Goal: Information Seeking & Learning: Learn about a topic

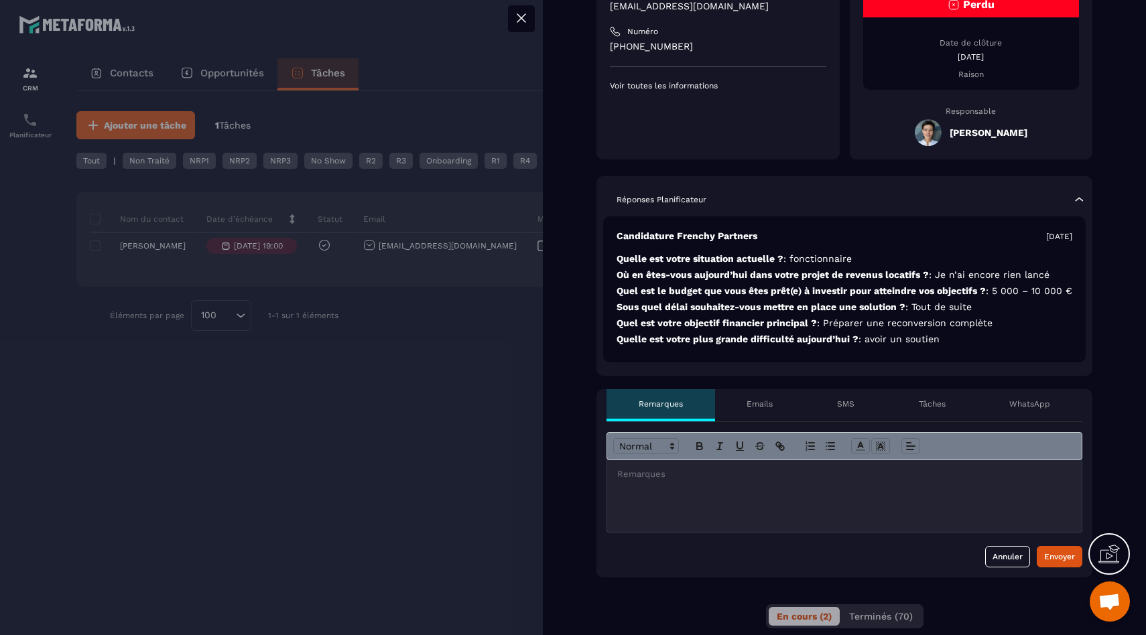
scroll to position [307, 0]
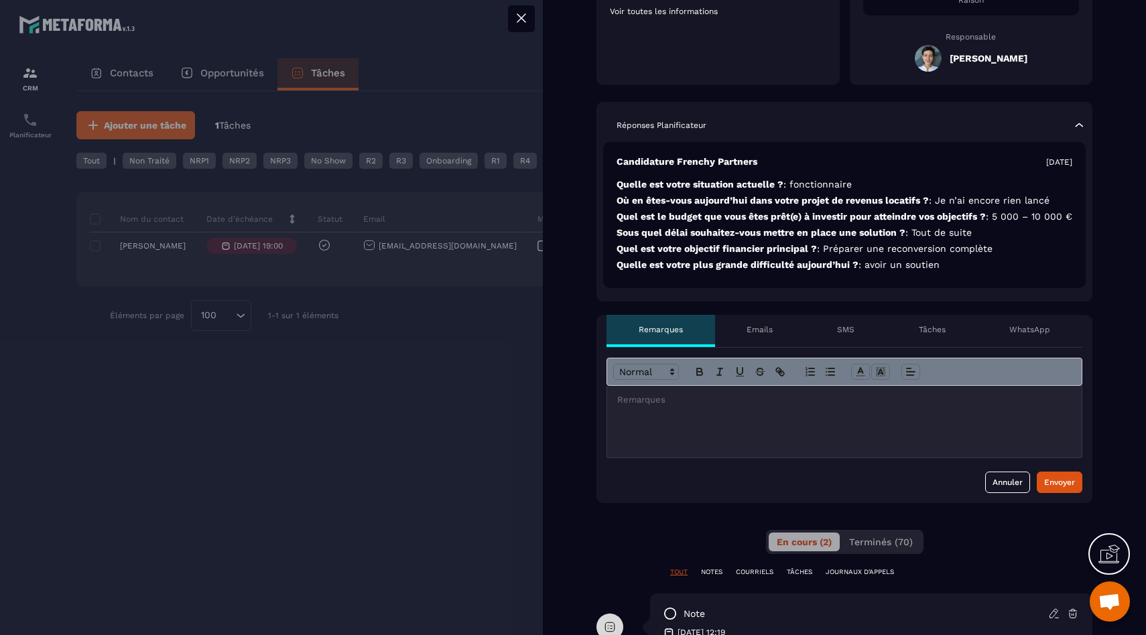
click at [785, 406] on p at bounding box center [844, 400] width 454 height 12
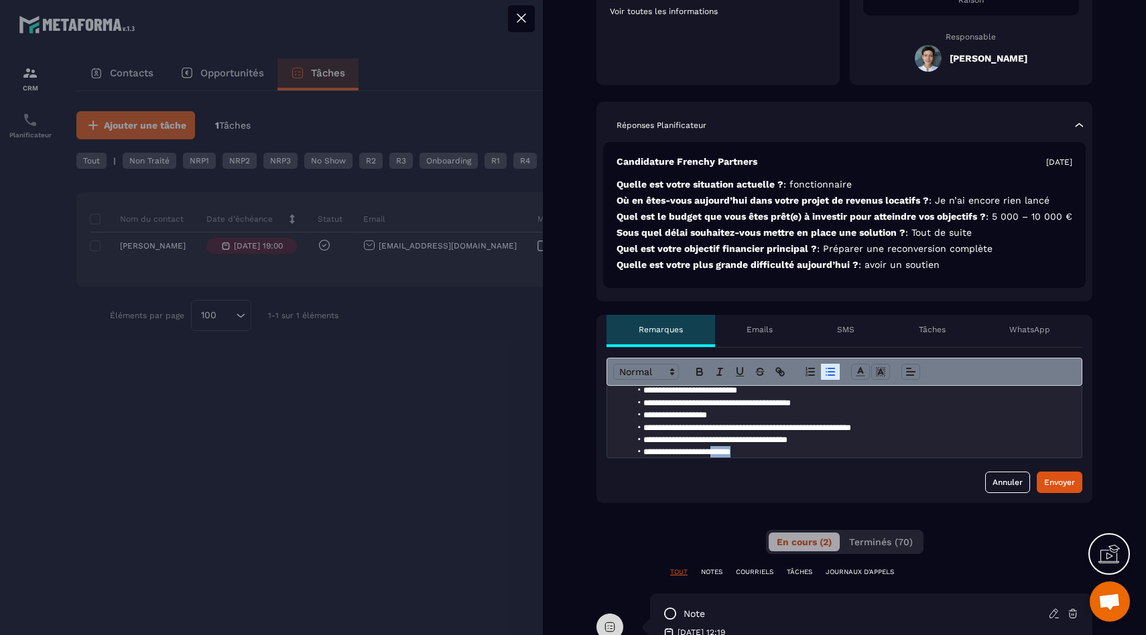
scroll to position [31, 0]
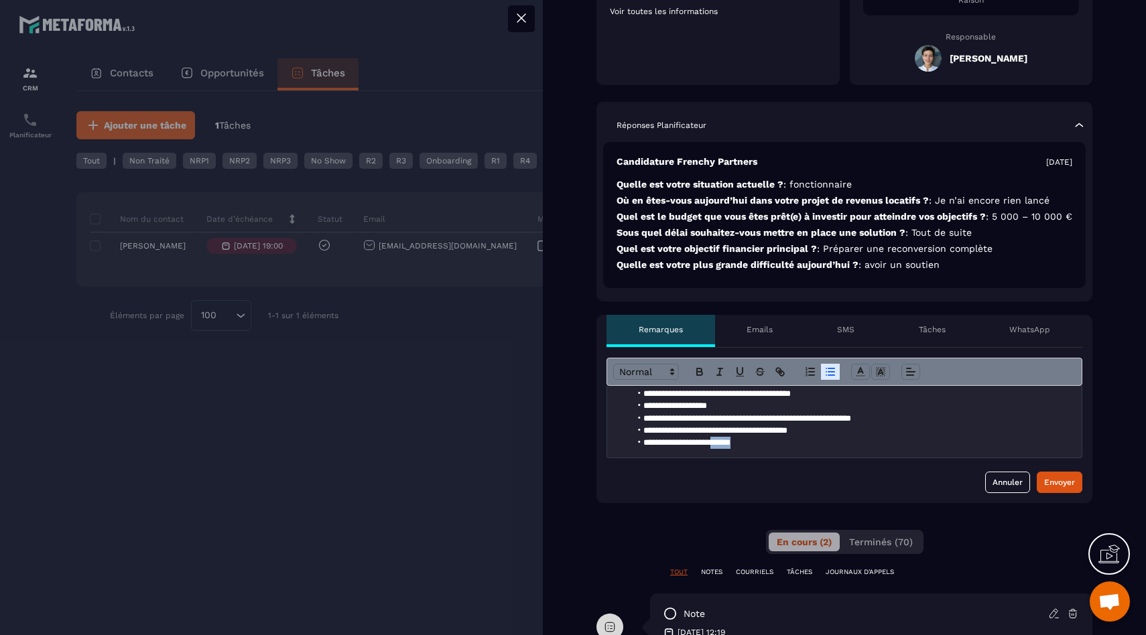
drag, startPoint x: 725, startPoint y: 466, endPoint x: 711, endPoint y: 466, distance: 13.4
click at [712, 458] on div "**********" at bounding box center [839, 422] width 464 height 72
drag, startPoint x: 709, startPoint y: 456, endPoint x: 684, endPoint y: 456, distance: 24.8
click at [684, 449] on li "**********" at bounding box center [842, 443] width 422 height 12
drag, startPoint x: 1045, startPoint y: 494, endPoint x: 764, endPoint y: 416, distance: 291.4
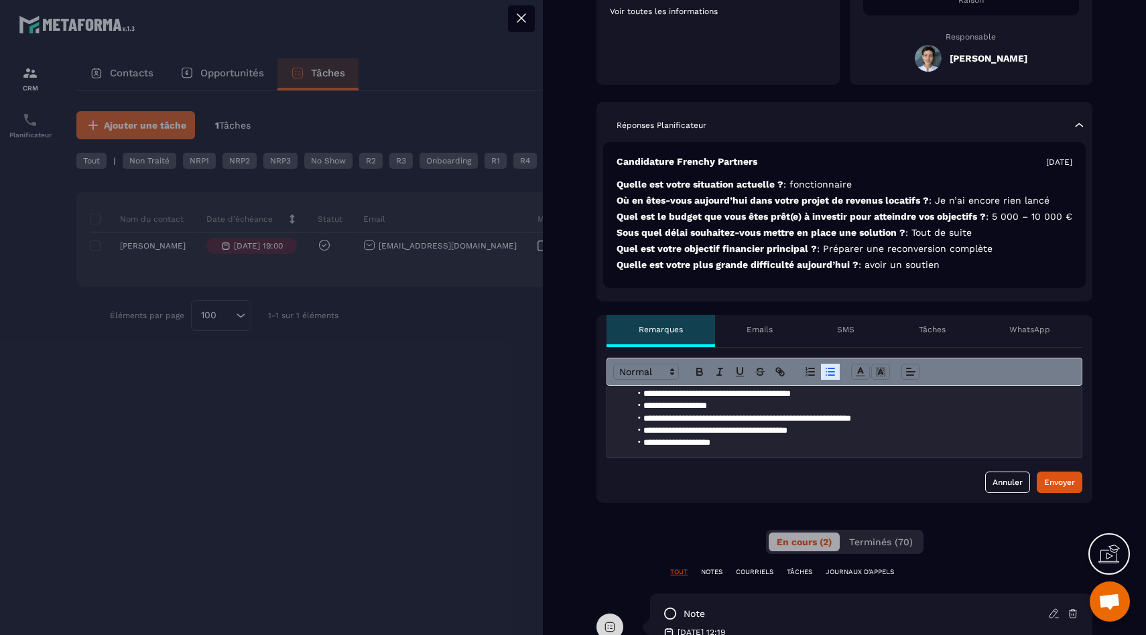
click at [764, 420] on form "**********" at bounding box center [845, 425] width 476 height 135
click at [688, 449] on li "**********" at bounding box center [842, 443] width 422 height 12
click at [1055, 493] on button "Envoyer" at bounding box center [1060, 482] width 46 height 21
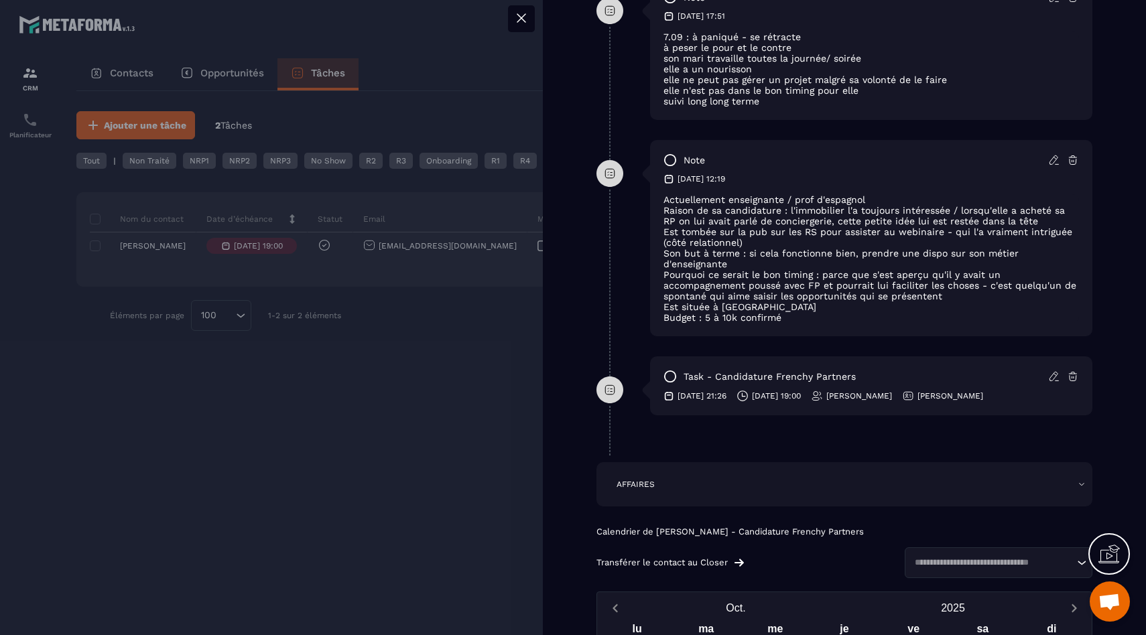
scroll to position [932, 0]
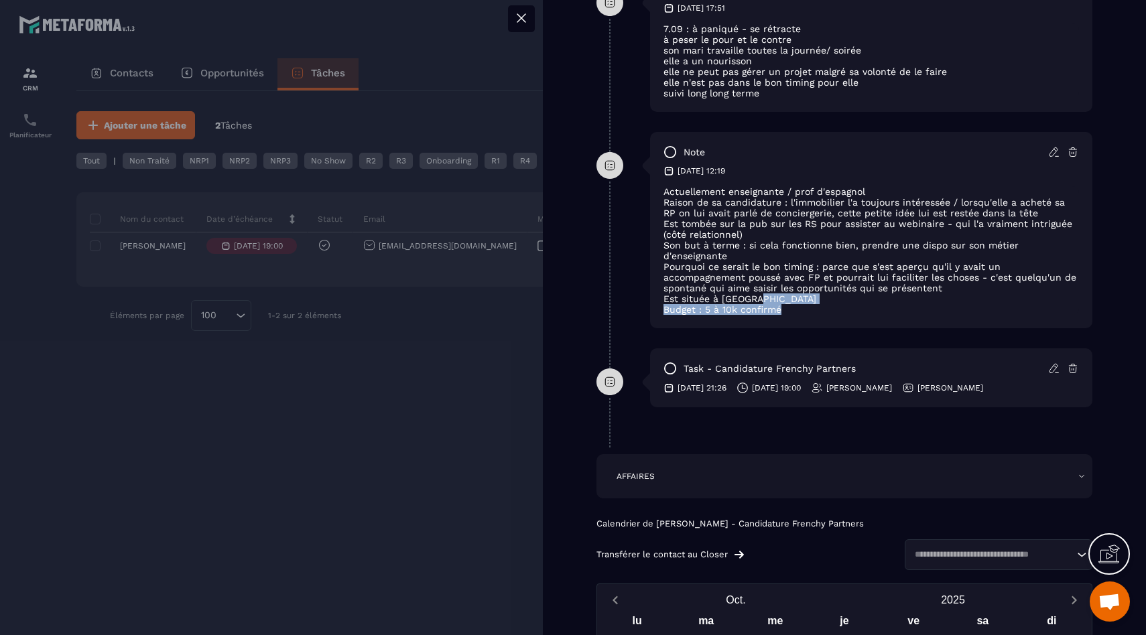
drag, startPoint x: 785, startPoint y: 328, endPoint x: 768, endPoint y: 322, distance: 18.0
click at [768, 315] on div "Actuellement enseignante / prof d'[DEMOGRAPHIC_DATA] [PERSON_NAME] de sa candid…" at bounding box center [872, 250] width 416 height 129
click at [772, 315] on p "Budget : 5 à 10k confirmé" at bounding box center [872, 309] width 416 height 11
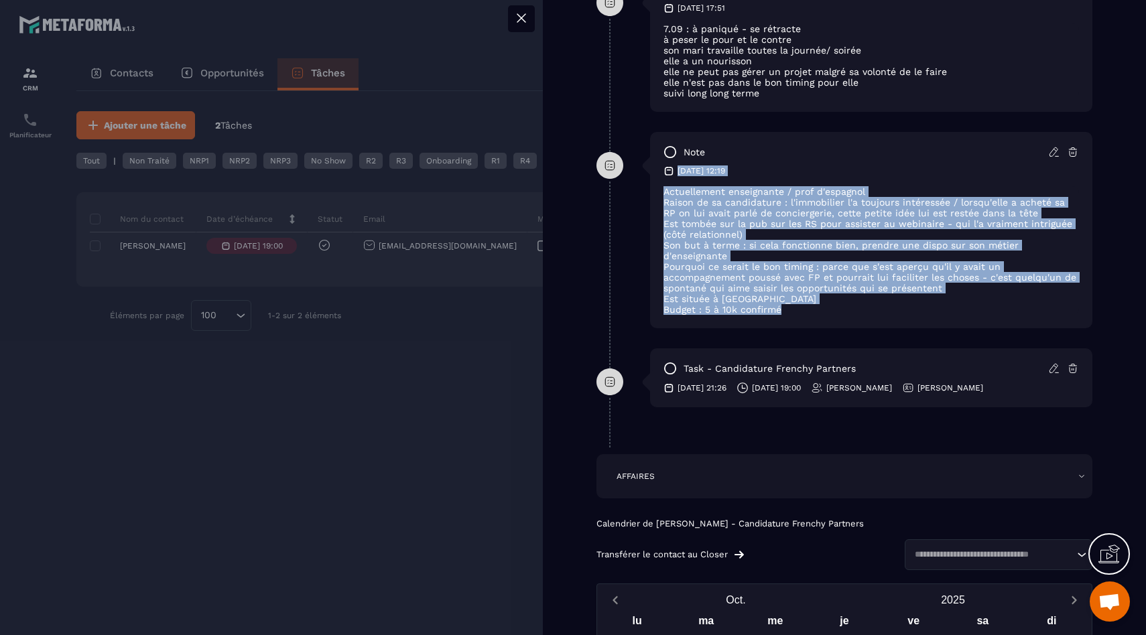
drag, startPoint x: 784, startPoint y: 329, endPoint x: 670, endPoint y: 191, distance: 179.4
click at [669, 190] on div "note [DATE] 12:19 Actuellement enseignante / prof d'[DEMOGRAPHIC_DATA] [PERSON_…" at bounding box center [871, 230] width 442 height 196
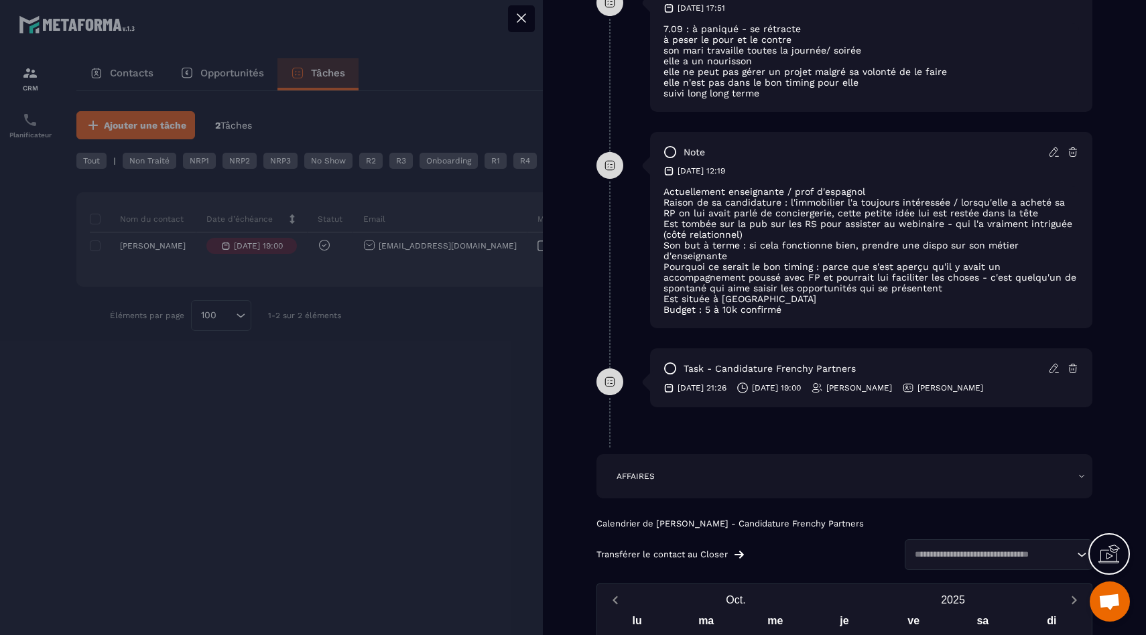
click at [721, 240] on p "Est tombée sur la pub sur les RS pour assister au webinaire - qui l'a vraiment …" at bounding box center [872, 228] width 416 height 21
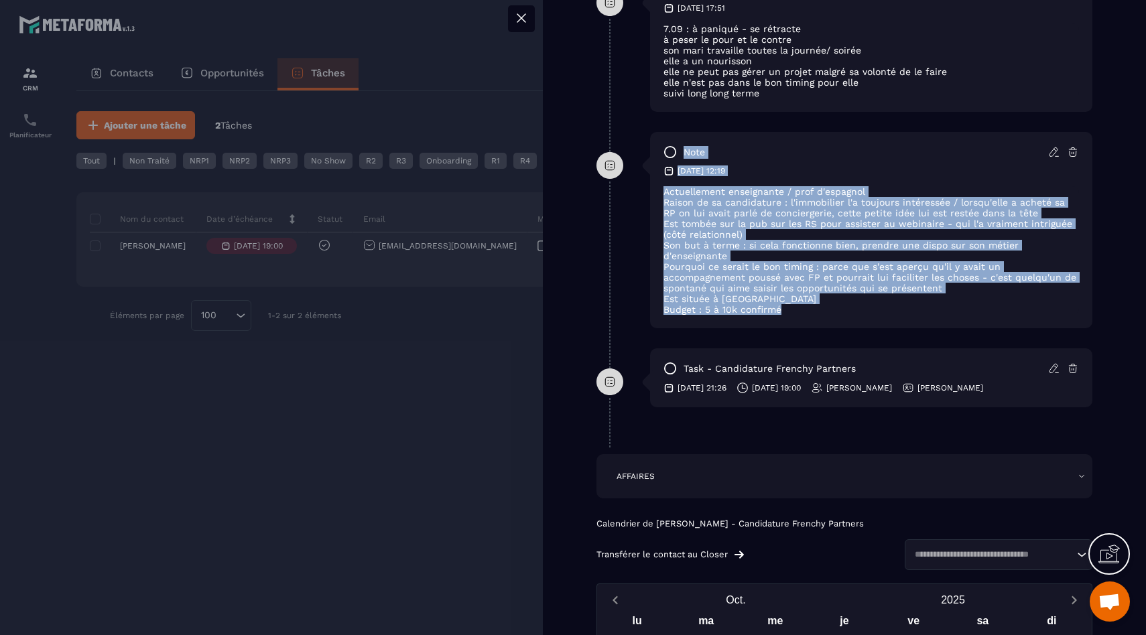
drag, startPoint x: 781, startPoint y: 324, endPoint x: 636, endPoint y: 179, distance: 205.2
click at [636, 178] on div "note [DATE] 12:19 Actuellement enseignante / prof d'[DEMOGRAPHIC_DATA] [PERSON_…" at bounding box center [845, 240] width 496 height 216
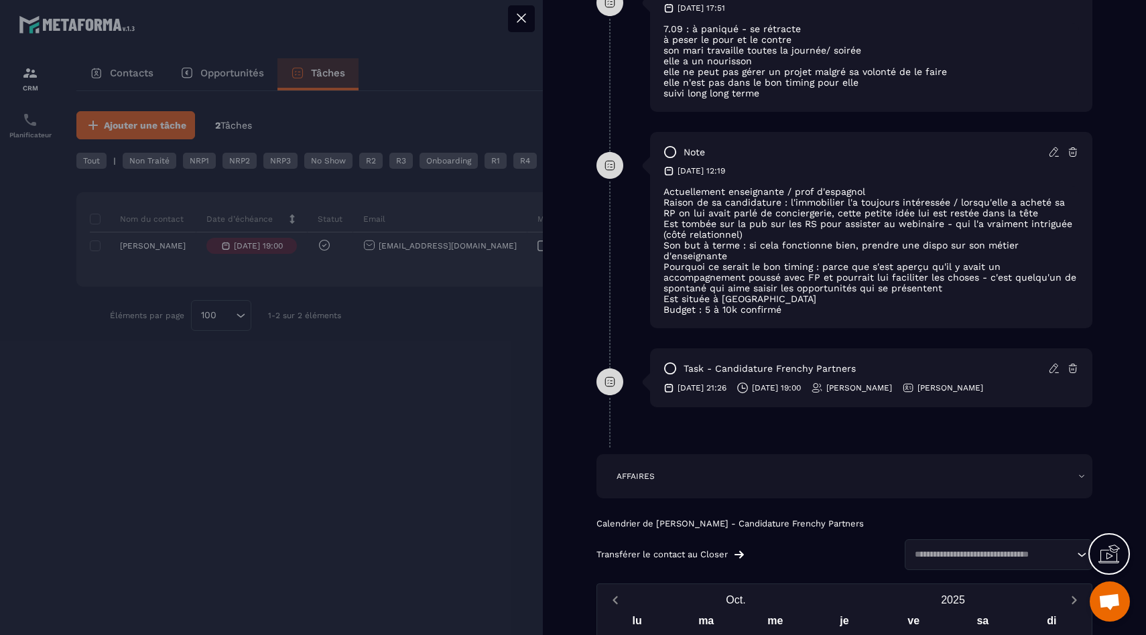
click at [788, 315] on p "Budget : 5 à 10k confirmé" at bounding box center [872, 309] width 416 height 11
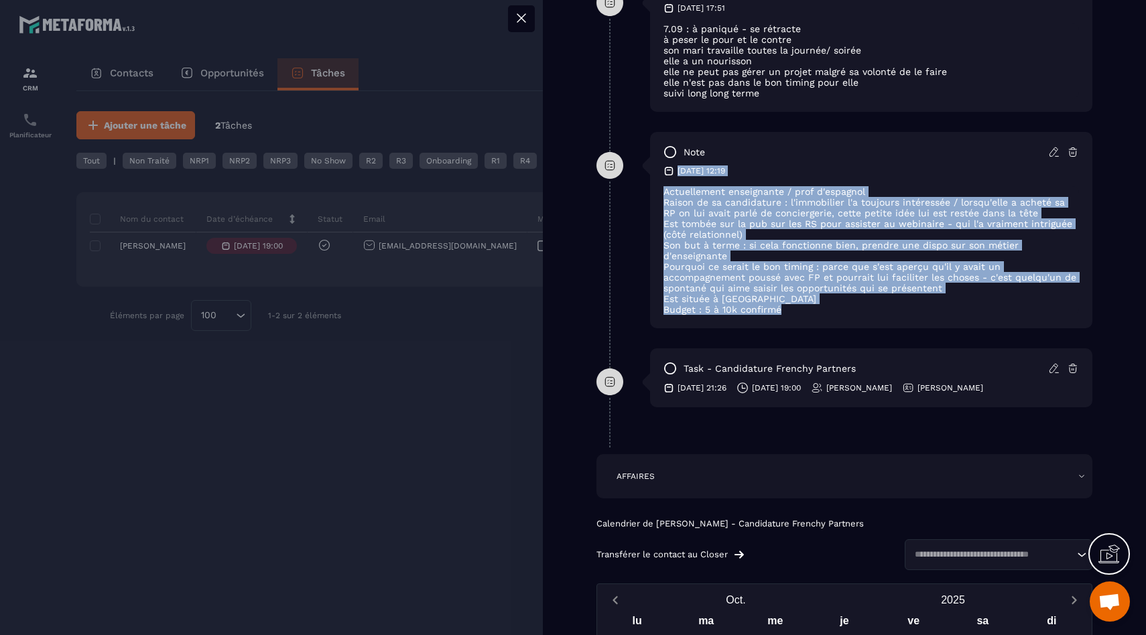
drag, startPoint x: 789, startPoint y: 337, endPoint x: 666, endPoint y: 181, distance: 198.6
click at [666, 181] on div "note [DATE] 12:19 Actuellement enseignante / prof d'[DEMOGRAPHIC_DATA] [PERSON_…" at bounding box center [871, 230] width 442 height 196
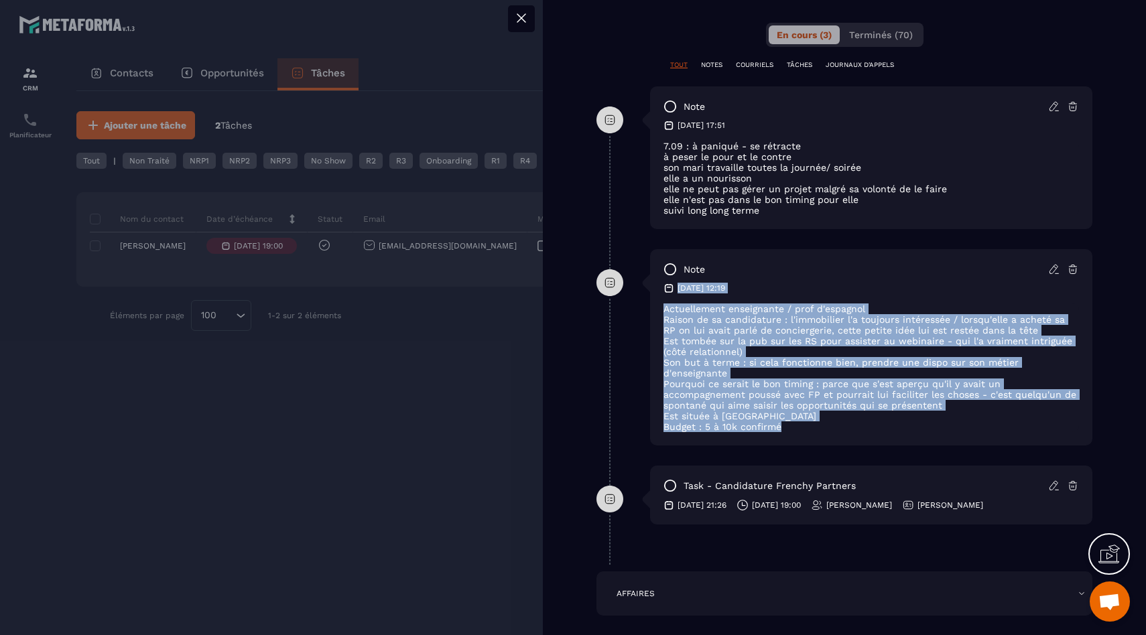
scroll to position [809, 0]
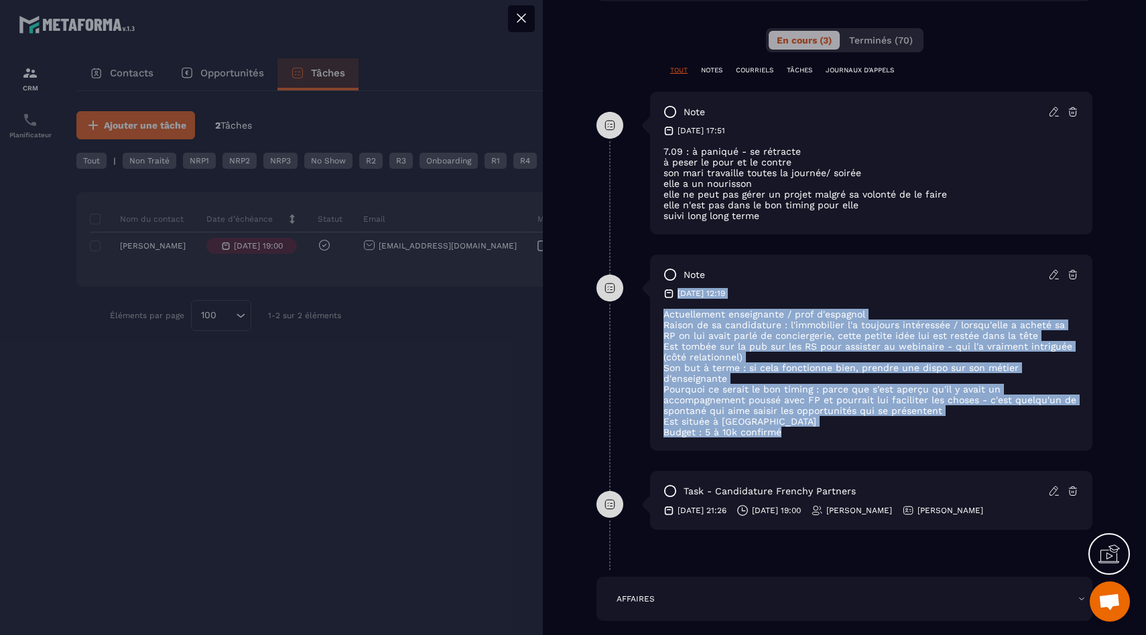
drag, startPoint x: 771, startPoint y: 245, endPoint x: 658, endPoint y: 143, distance: 152.8
click at [658, 142] on div "note [DATE] 17:51 7.09 : à paniqué - se rétracte à peser le pour et le contre s…" at bounding box center [871, 163] width 442 height 143
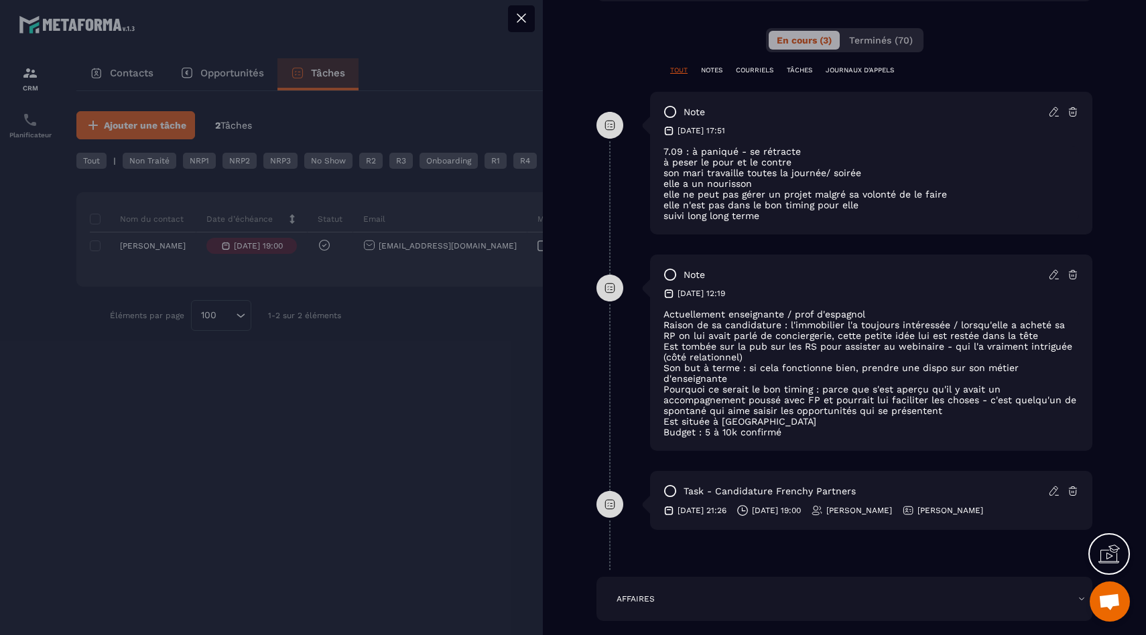
click at [728, 192] on ul "à peser le pour et le contre son mari travaille toutes la journée/ soirée elle …" at bounding box center [872, 189] width 416 height 64
drag, startPoint x: 761, startPoint y: 239, endPoint x: 667, endPoint y: 125, distance: 147.1
click at [667, 125] on div "note [DATE] 17:51 7.09 : à paniqué - se rétracte à peser le pour et le contre s…" at bounding box center [871, 163] width 442 height 143
click at [771, 235] on div "note [DATE] 17:51 7.09 : à paniqué - se rétracte à peser le pour et le contre s…" at bounding box center [871, 163] width 442 height 143
drag, startPoint x: 774, startPoint y: 241, endPoint x: 700, endPoint y: 145, distance: 121.3
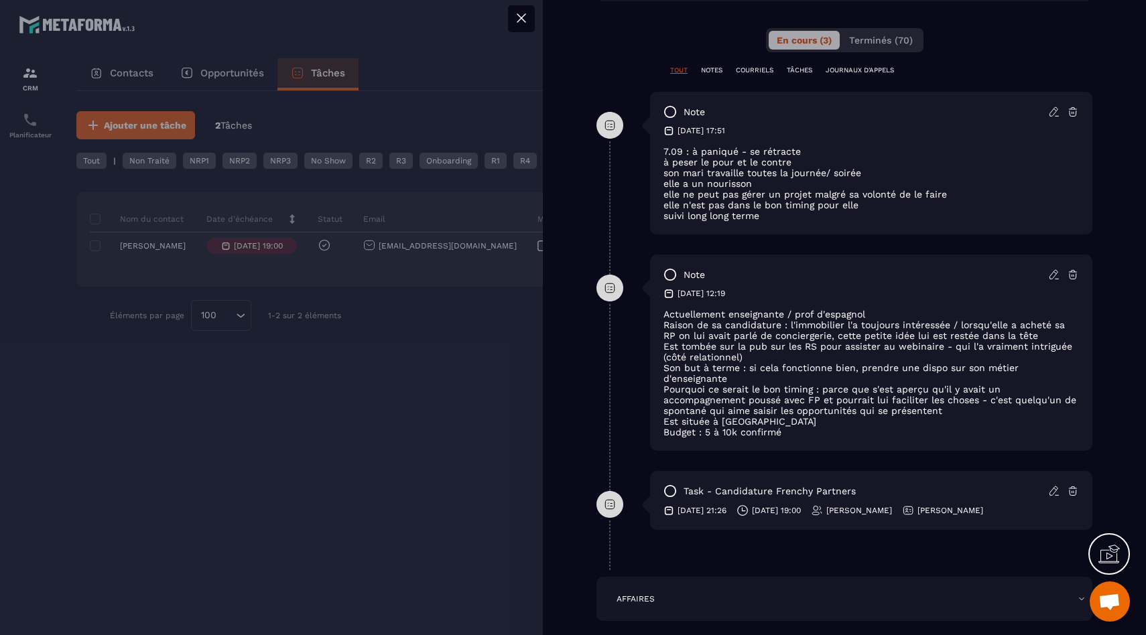
click at [699, 145] on div "note [DATE] 17:51 7.09 : à paniqué - se rétracte à peser le pour et le contre s…" at bounding box center [871, 163] width 442 height 143
click at [744, 200] on li "elle ne peut pas gérer un projet malgré sa volonté de le faire" at bounding box center [872, 194] width 416 height 11
click at [749, 221] on li "suivi long long terme" at bounding box center [872, 215] width 416 height 11
click at [756, 221] on li "suivi long long terme" at bounding box center [872, 215] width 416 height 11
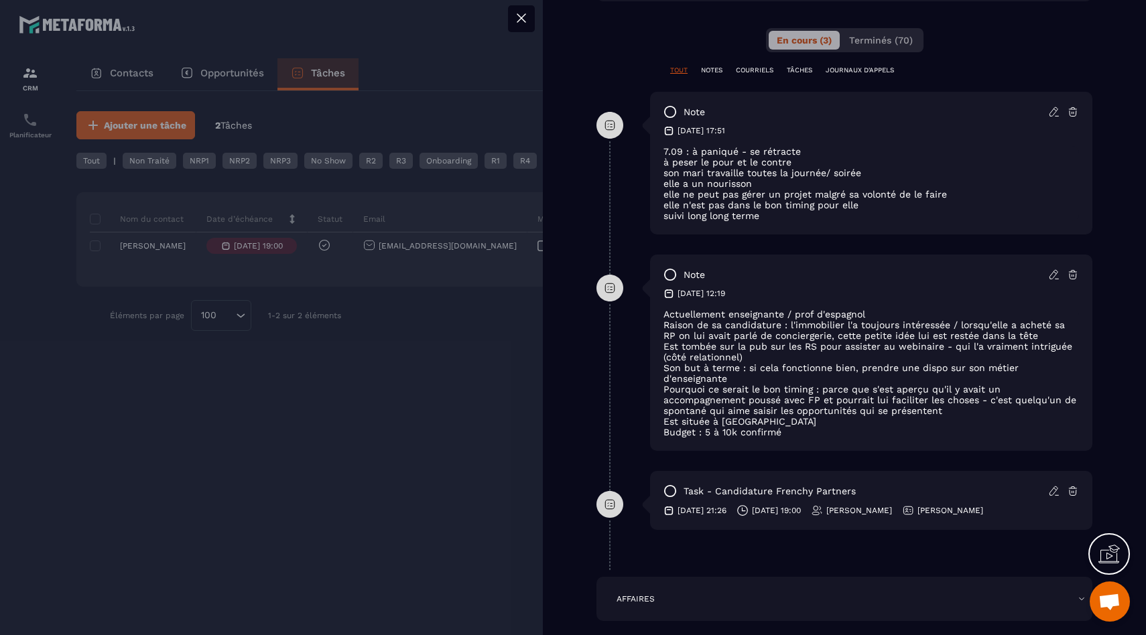
click at [760, 221] on li "suivi long long terme" at bounding box center [872, 215] width 416 height 11
click at [761, 221] on li "suivi long long terme" at bounding box center [872, 215] width 416 height 11
drag, startPoint x: 770, startPoint y: 234, endPoint x: 668, endPoint y: 162, distance: 125.1
click at [668, 162] on div "7.09 : à paniqué - se rétracte à peser le pour et le contre son mari travaille …" at bounding box center [872, 183] width 416 height 75
click at [700, 189] on li "elle a un nourisson" at bounding box center [872, 183] width 416 height 11
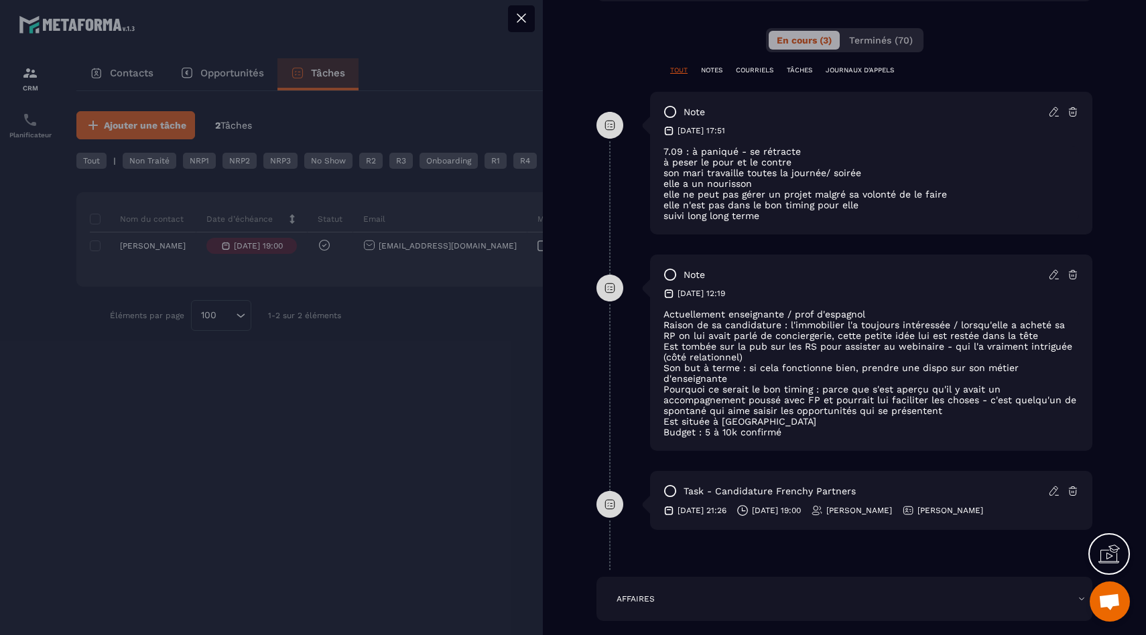
drag, startPoint x: 772, startPoint y: 232, endPoint x: 647, endPoint y: 148, distance: 150.8
click at [647, 148] on div "note [DATE] 17:51 7.09 : à paniqué - se rétracte à peser le pour et le contre s…" at bounding box center [845, 173] width 496 height 163
click at [730, 178] on li "son mari travaille toutes la journée/ soirée" at bounding box center [872, 173] width 416 height 11
drag, startPoint x: 765, startPoint y: 230, endPoint x: 649, endPoint y: 144, distance: 144.2
click at [650, 144] on div "note [DATE] 17:51 7.09 : à paniqué - se rétracte à peser le pour et le contre s…" at bounding box center [871, 163] width 442 height 143
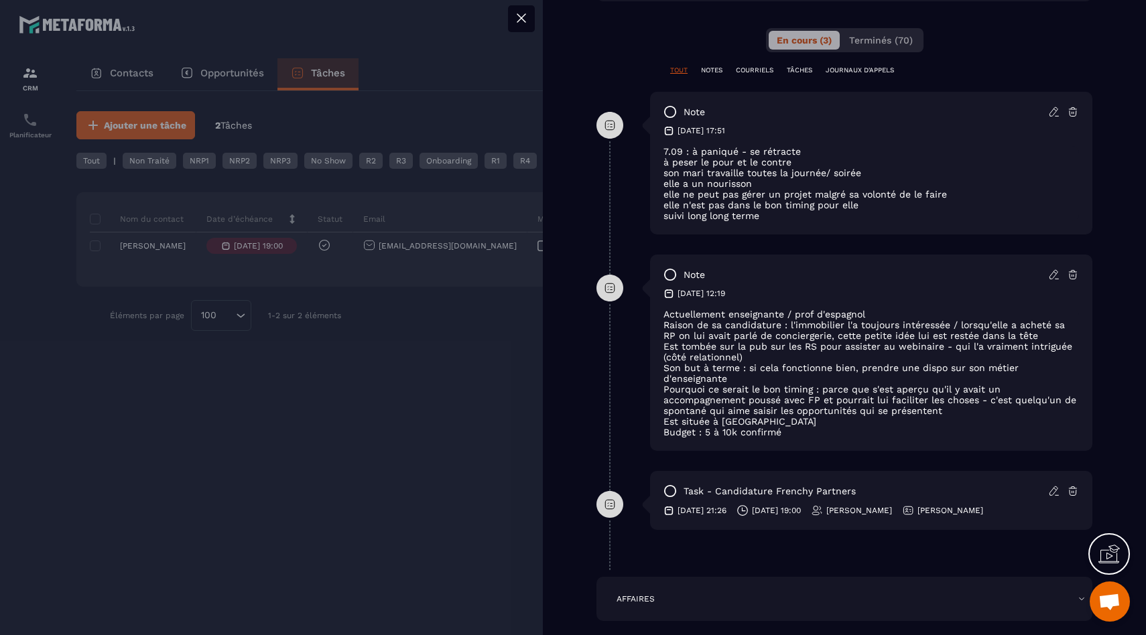
click at [452, 368] on div at bounding box center [573, 317] width 1146 height 635
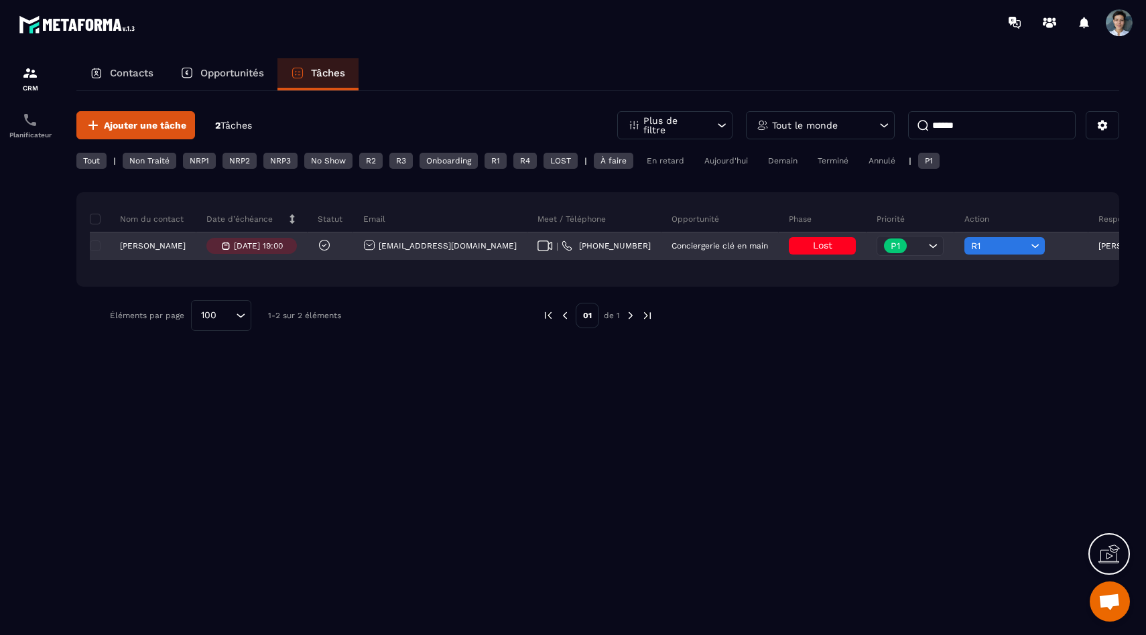
click at [158, 249] on p "[PERSON_NAME]" at bounding box center [153, 245] width 66 height 9
